Goal: Obtain resource: Download file/media

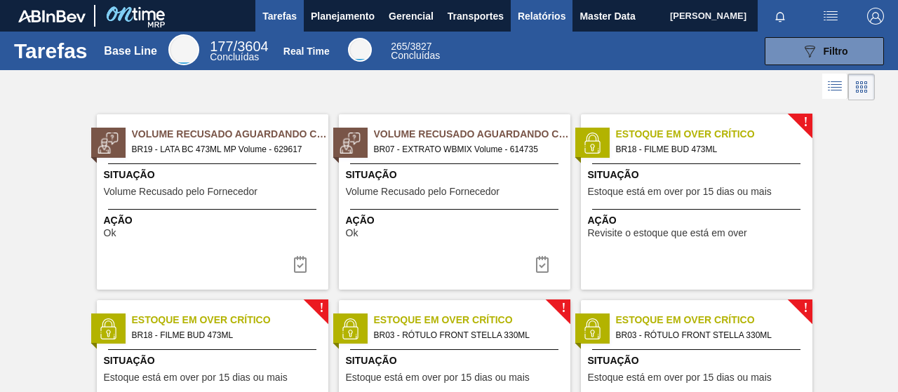
click at [549, 25] on button "Relatórios" at bounding box center [542, 16] width 62 height 32
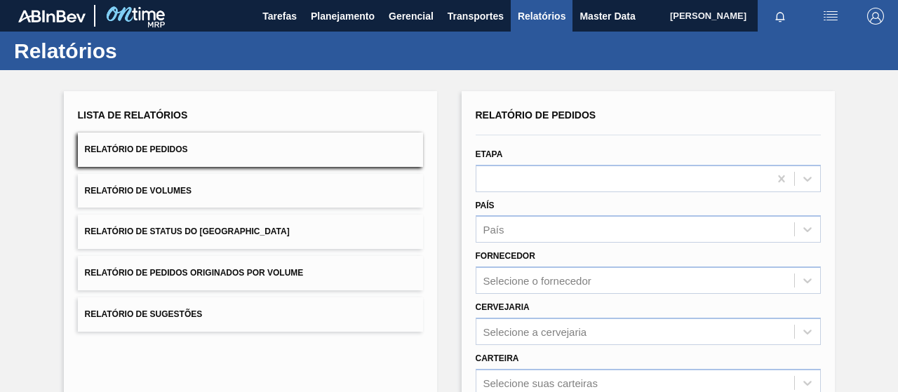
click at [267, 263] on button "Relatório de Pedidos Originados por Volume" at bounding box center [250, 273] width 345 height 34
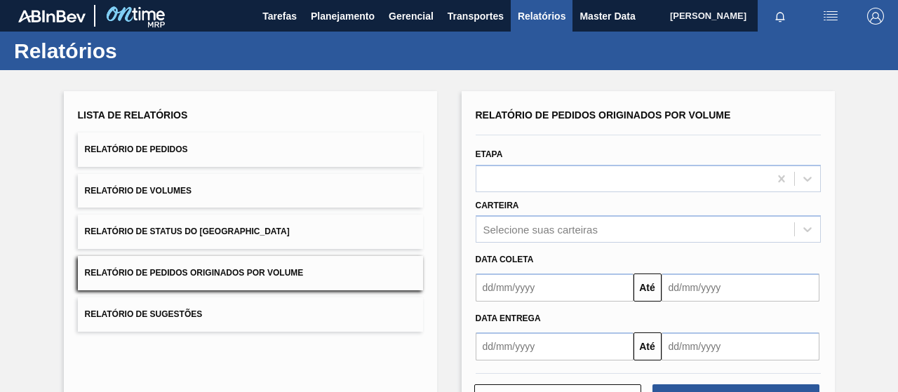
click at [265, 246] on button "Relatório de Status do [GEOGRAPHIC_DATA]" at bounding box center [250, 232] width 345 height 34
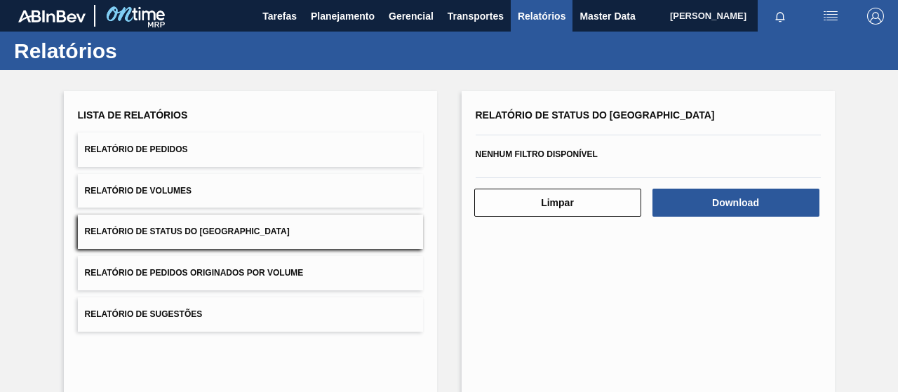
click at [232, 144] on button "Relatório de Pedidos" at bounding box center [250, 150] width 345 height 34
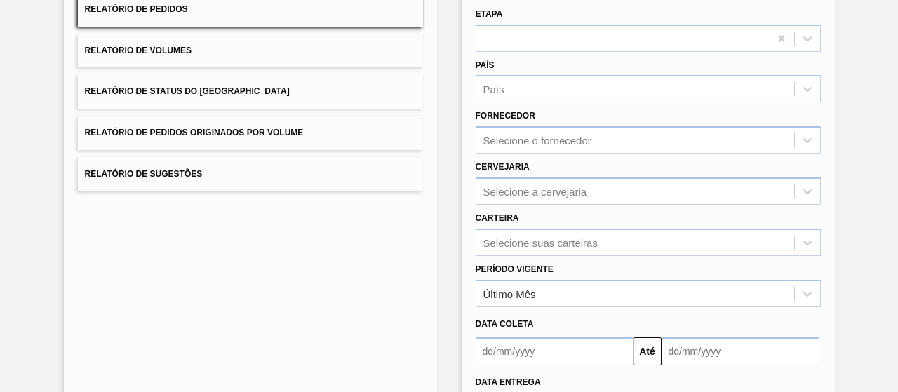
scroll to position [255, 0]
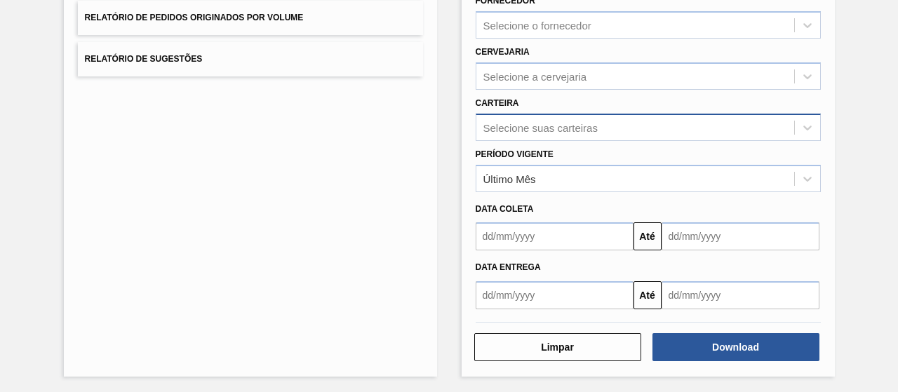
click at [526, 134] on div "Selecione suas carteiras" at bounding box center [636, 127] width 318 height 20
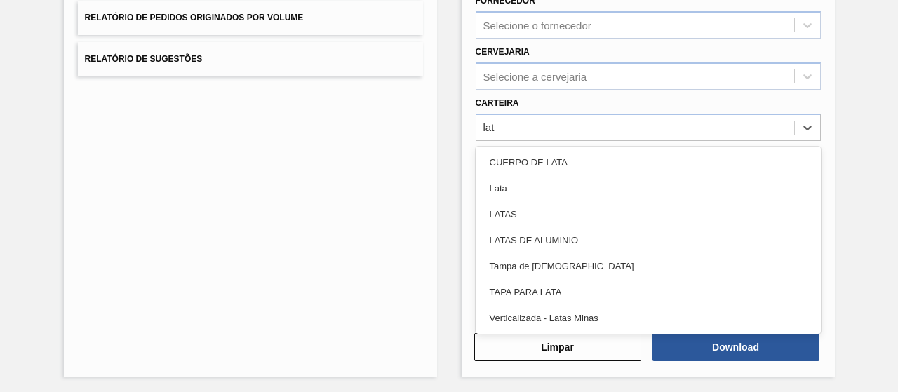
type input "lata"
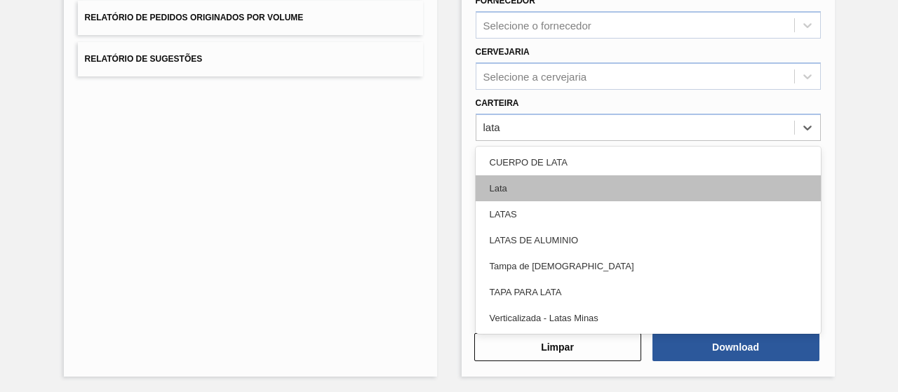
click at [490, 185] on div "Lata" at bounding box center [648, 188] width 345 height 26
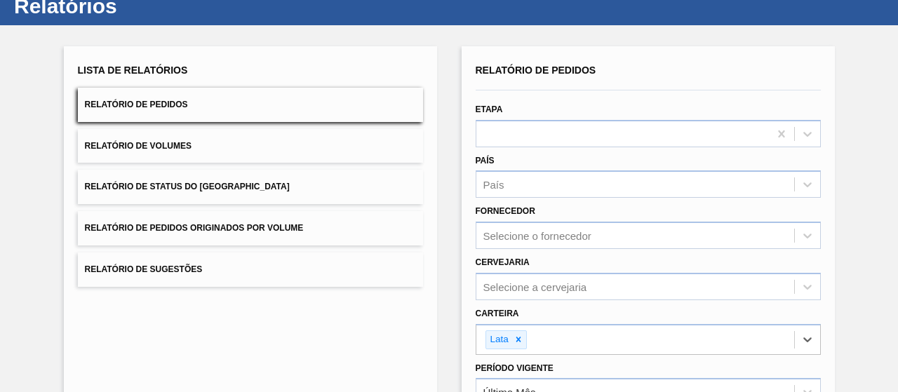
scroll to position [259, 0]
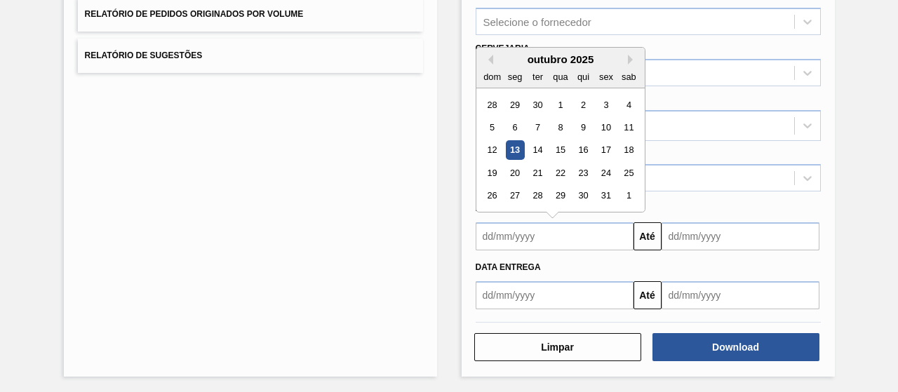
click at [546, 237] on input "text" at bounding box center [555, 236] width 158 height 28
click at [514, 147] on div "13" at bounding box center [514, 150] width 19 height 19
type input "[DATE]"
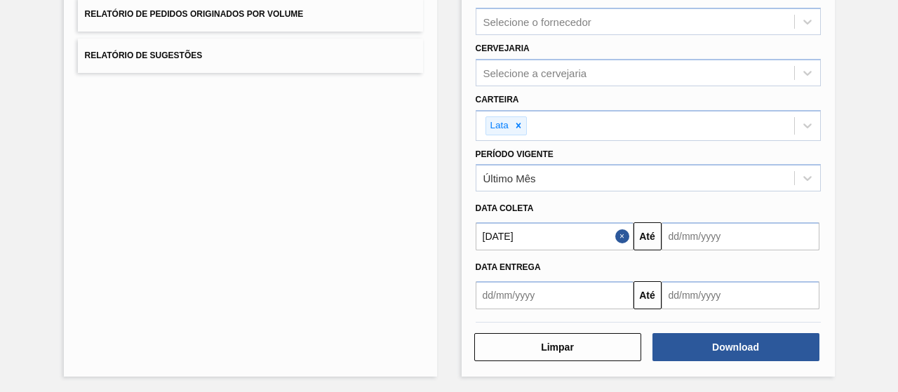
click at [744, 251] on div "Data Entrega Até" at bounding box center [648, 280] width 357 height 59
click at [736, 241] on input "text" at bounding box center [741, 236] width 158 height 28
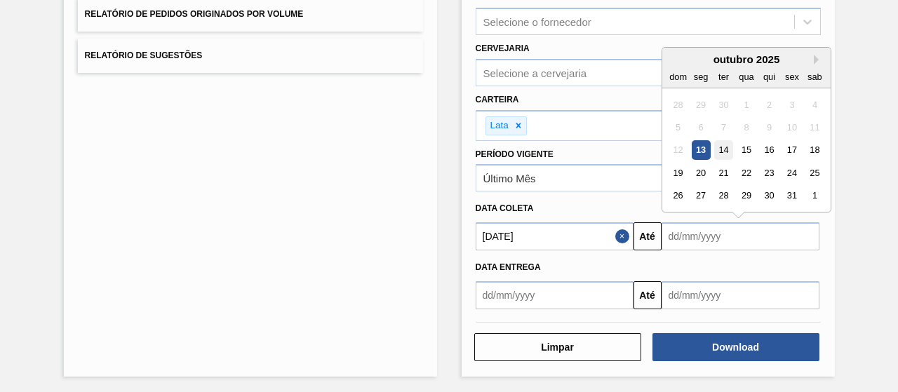
click at [721, 149] on div "14" at bounding box center [723, 150] width 19 height 19
type input "[DATE]"
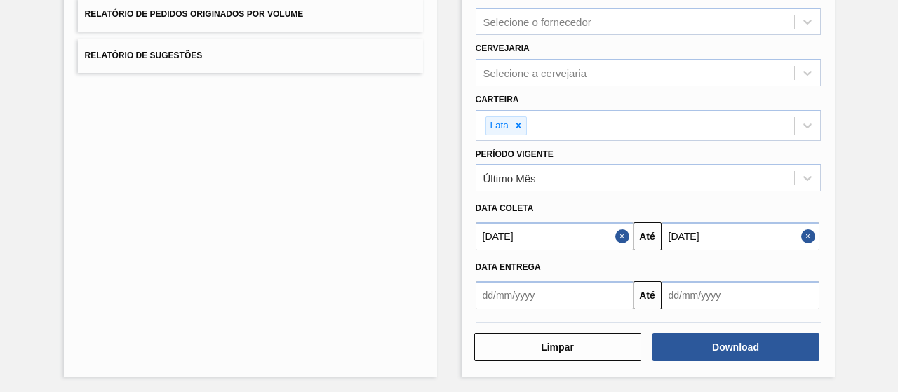
click at [593, 234] on input "[DATE]" at bounding box center [555, 236] width 158 height 28
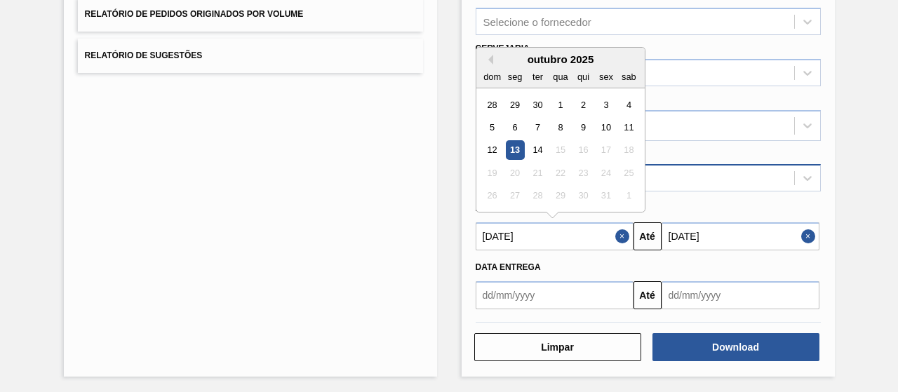
click at [488, 142] on div "12" at bounding box center [492, 150] width 19 height 19
type input "[DATE]"
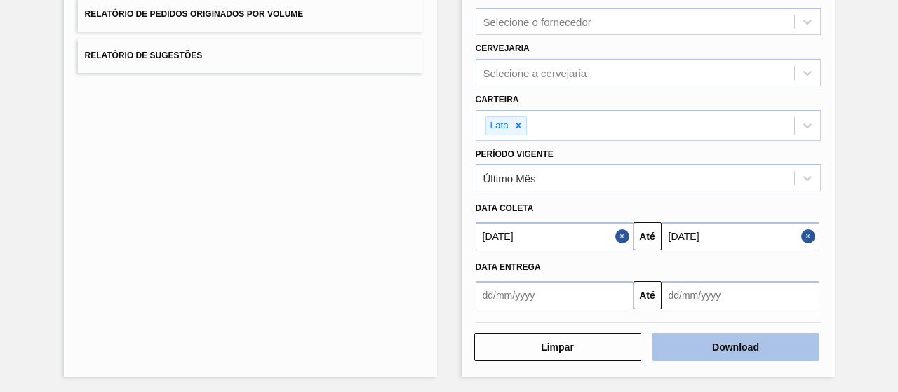
click at [736, 343] on button "Download" at bounding box center [736, 347] width 167 height 28
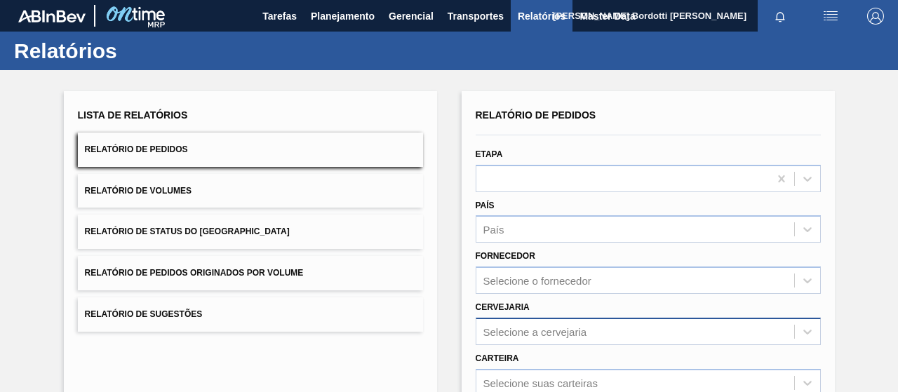
scroll to position [140, 0]
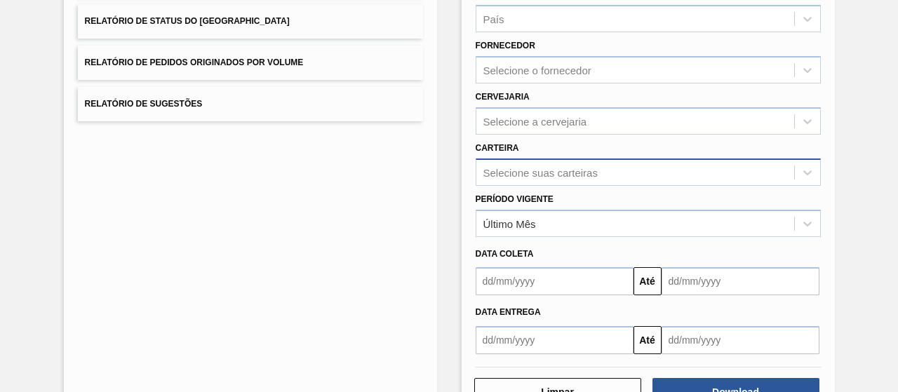
click at [525, 170] on div "Selecione suas carteiras" at bounding box center [648, 172] width 345 height 27
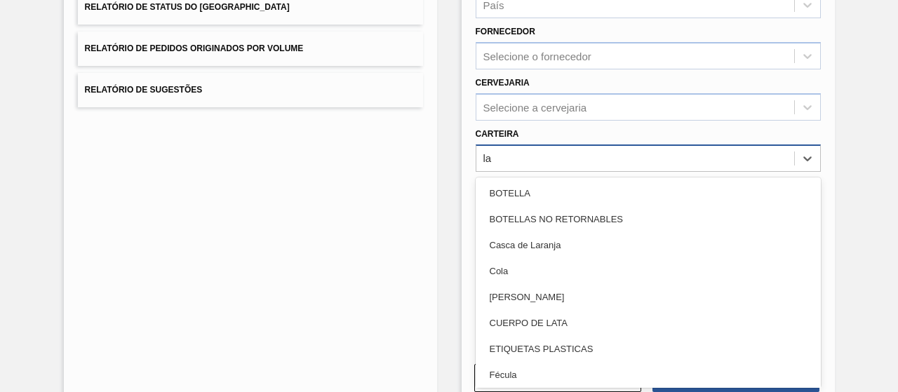
type input "lat"
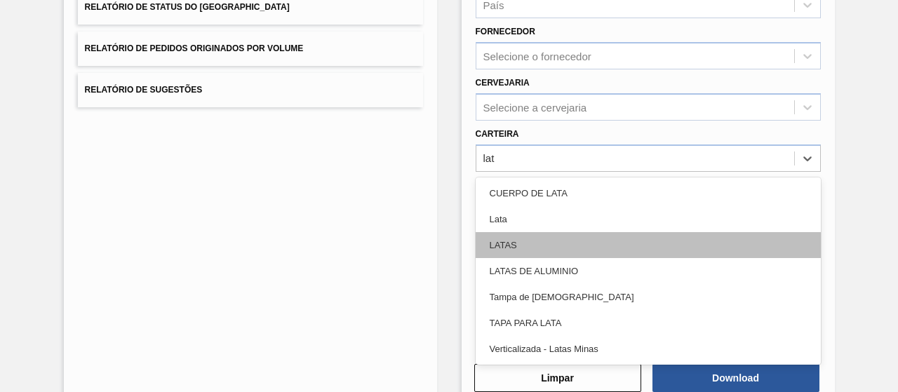
click at [521, 232] on div "LATAS" at bounding box center [648, 245] width 345 height 26
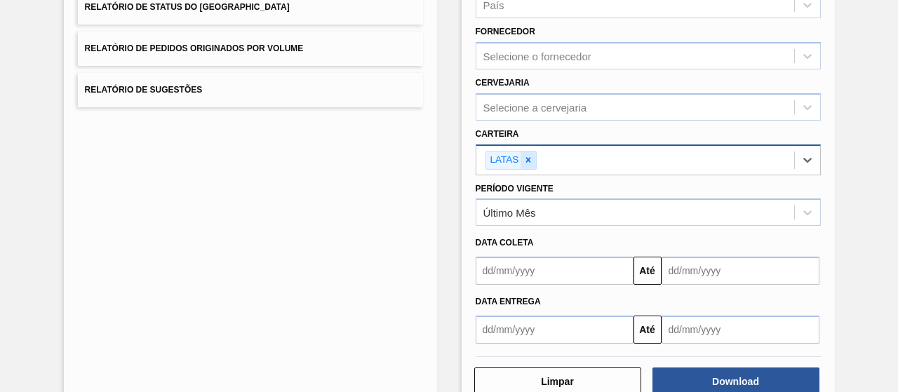
click at [524, 158] on icon at bounding box center [529, 160] width 10 height 10
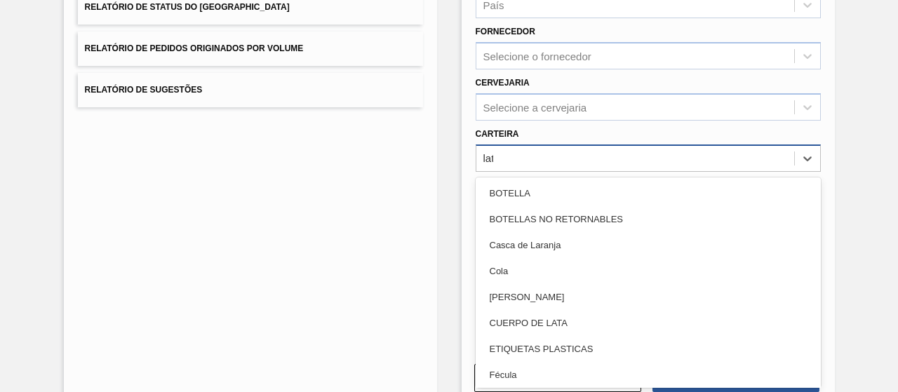
type input "lata"
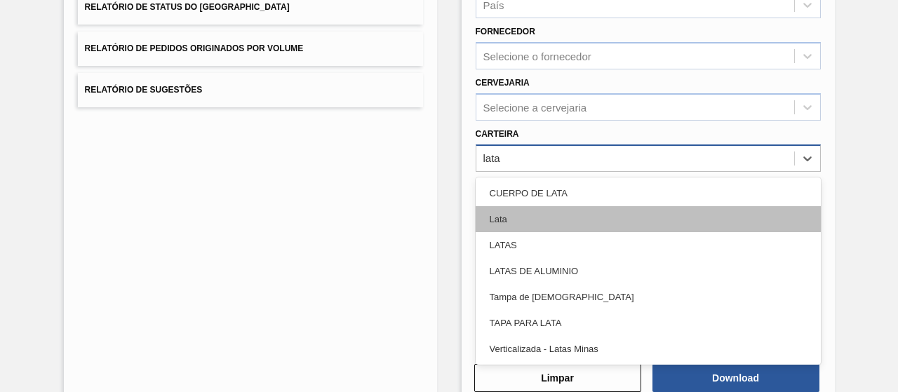
click at [512, 212] on div "Lata" at bounding box center [648, 219] width 345 height 26
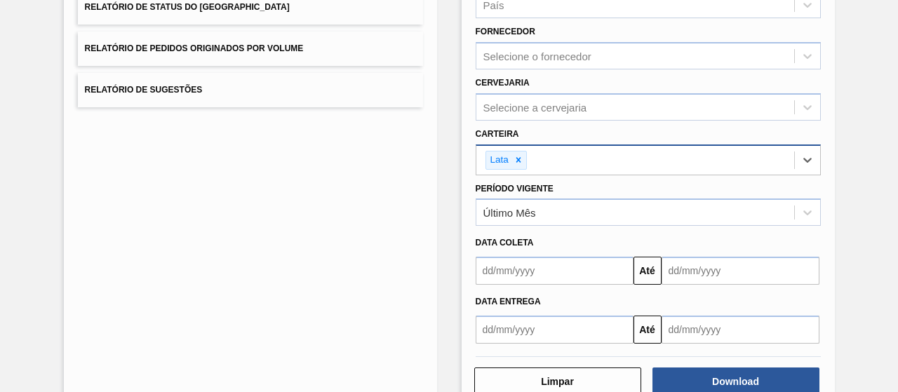
click at [529, 265] on input "text" at bounding box center [555, 271] width 158 height 28
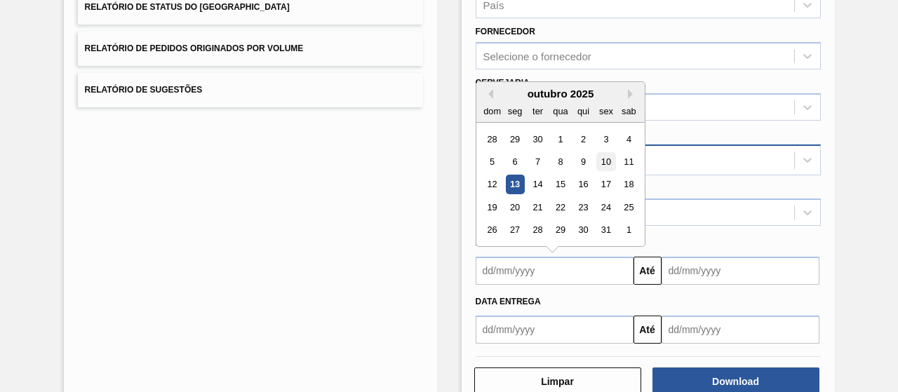
click at [611, 158] on div "10" at bounding box center [606, 161] width 19 height 19
type input "10/10/2025"
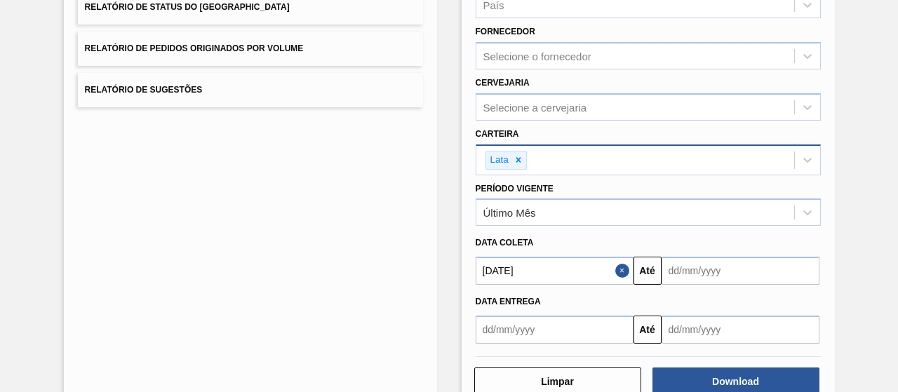
click at [691, 281] on input "text" at bounding box center [741, 271] width 158 height 28
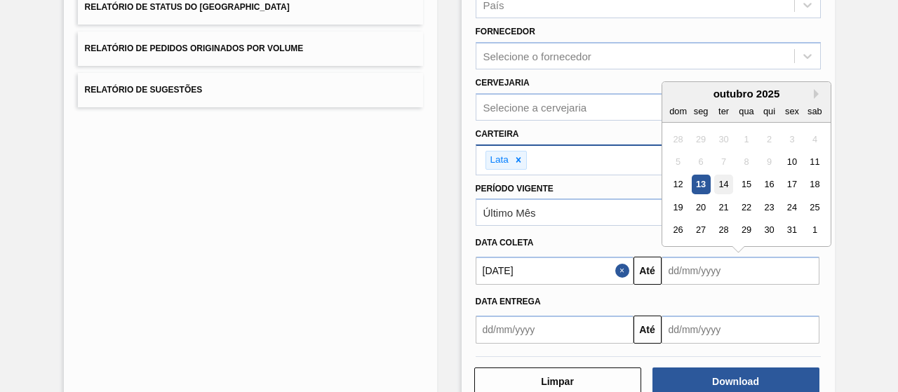
click at [725, 182] on div "14" at bounding box center [723, 184] width 19 height 19
type input "[DATE]"
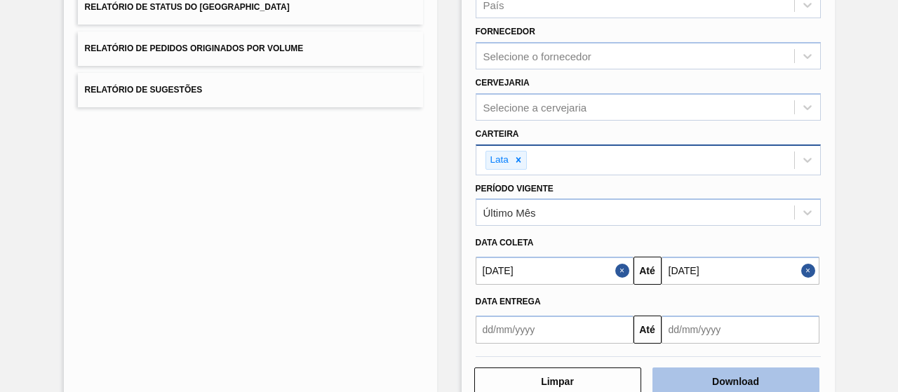
click at [723, 368] on button "Download" at bounding box center [736, 382] width 167 height 28
